Goal: Consume media (video, audio)

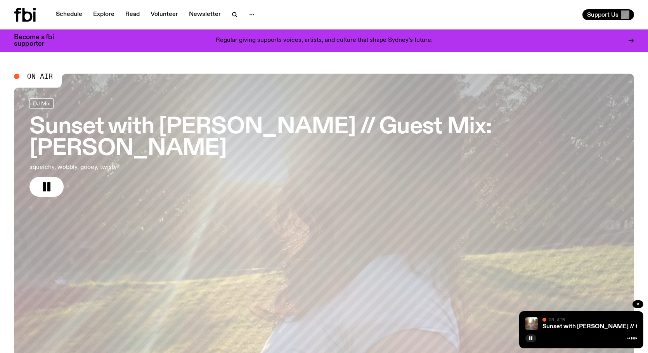
click at [31, 14] on icon at bounding box center [27, 15] width 10 height 14
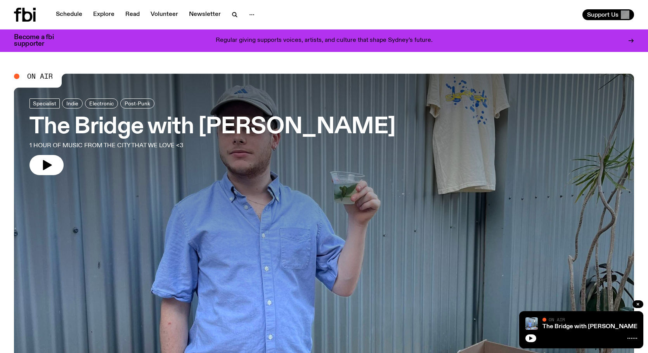
click at [47, 164] on icon "button" at bounding box center [47, 165] width 9 height 10
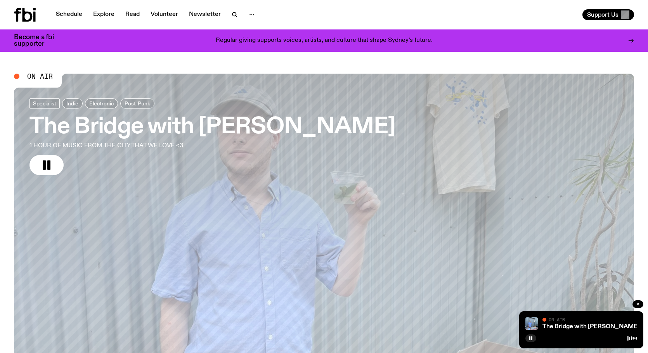
click at [174, 128] on h3 "The Bridge with Sam Lane" at bounding box center [212, 127] width 366 height 22
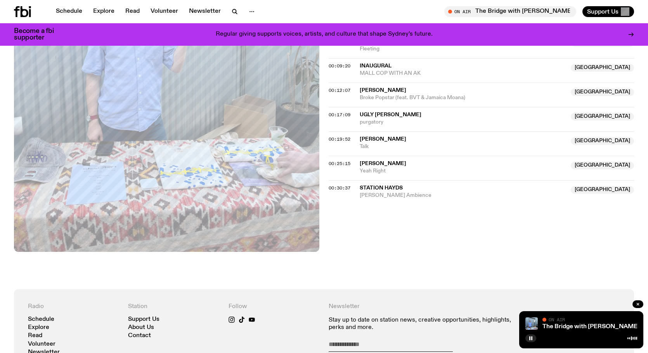
scroll to position [267, 0]
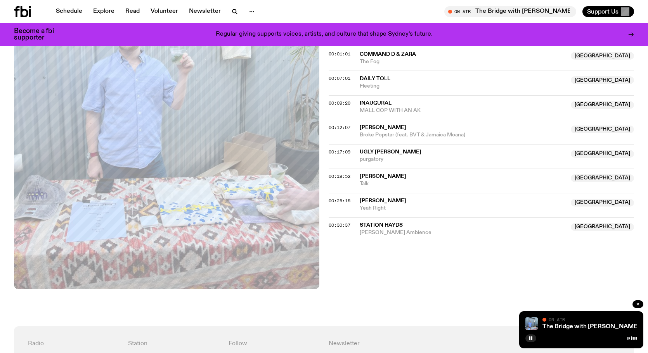
click at [376, 175] on span "Annie Hamilton" at bounding box center [382, 176] width 47 height 5
